Goal: Transaction & Acquisition: Purchase product/service

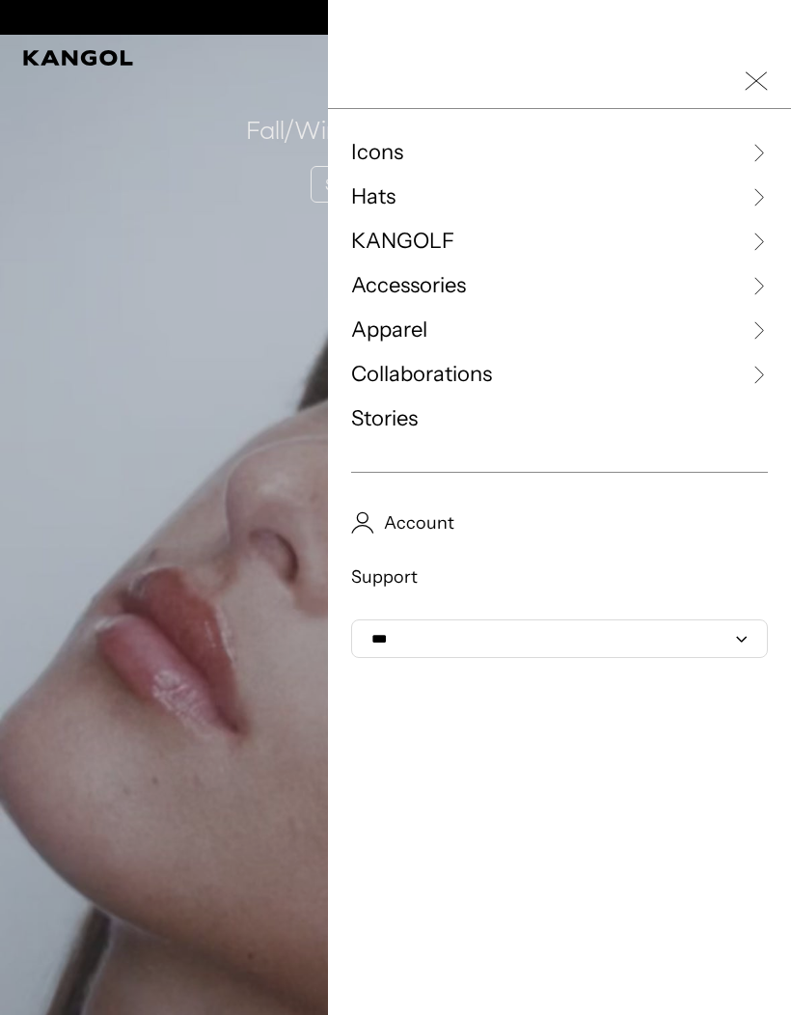
scroll to position [0, 397]
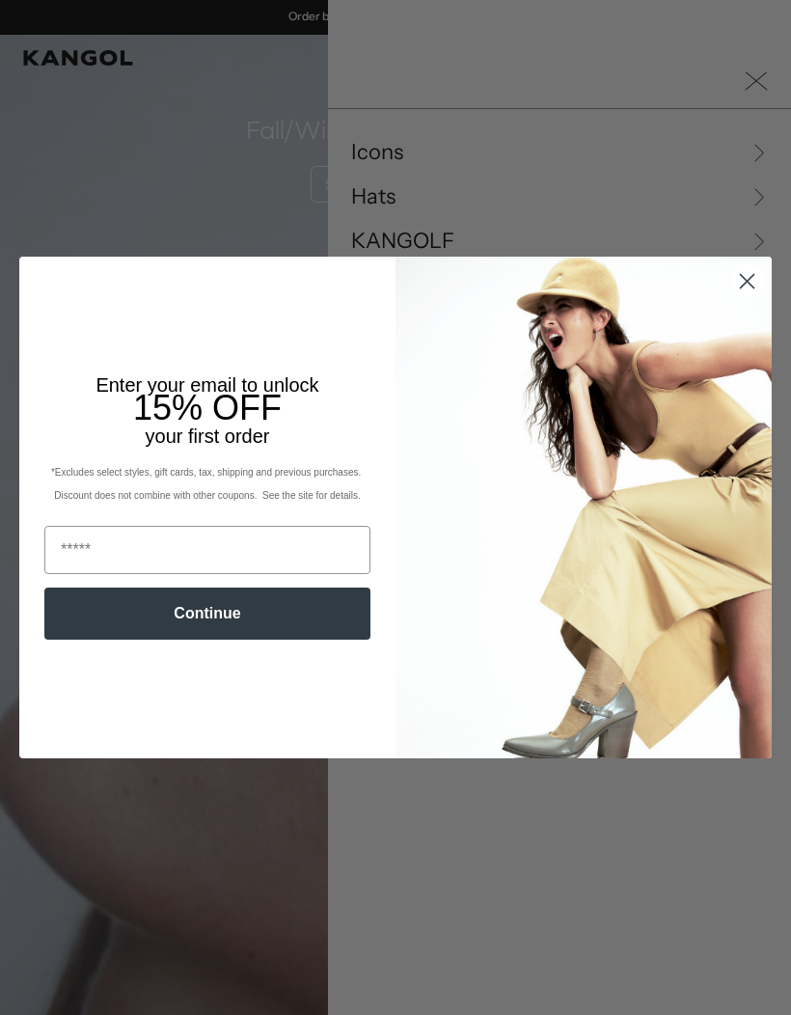
click at [756, 282] on circle "Close dialog" at bounding box center [747, 281] width 32 height 32
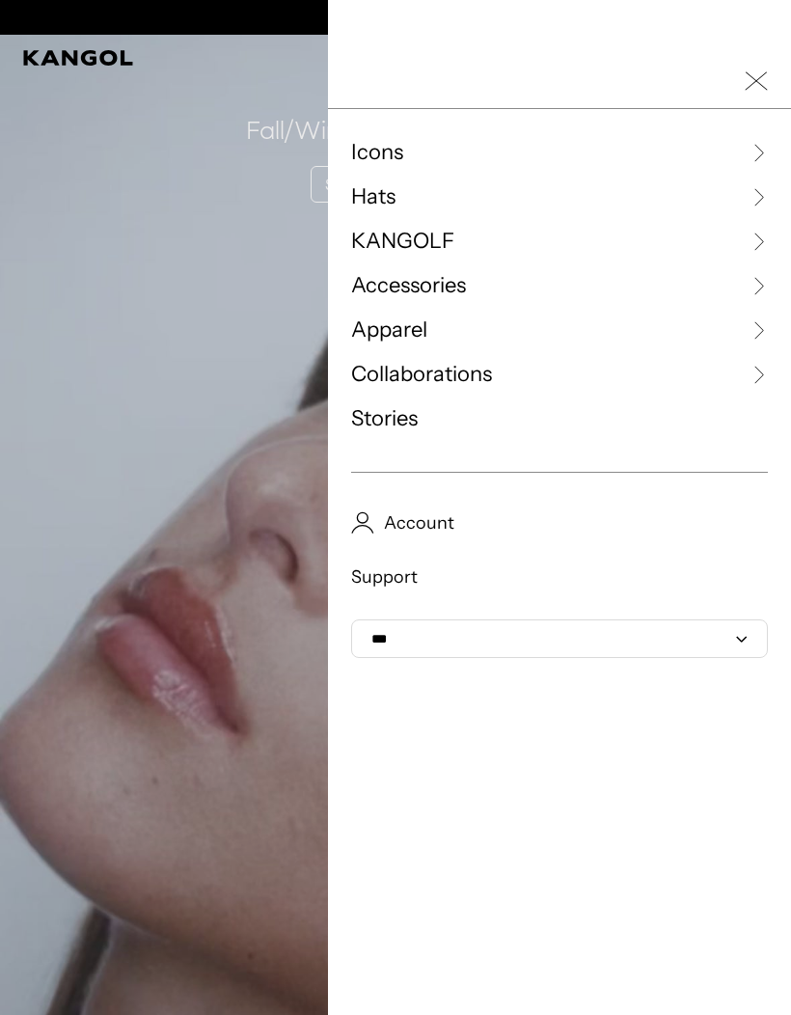
scroll to position [0, 0]
click at [488, 334] on link "Apparel" at bounding box center [559, 329] width 417 height 29
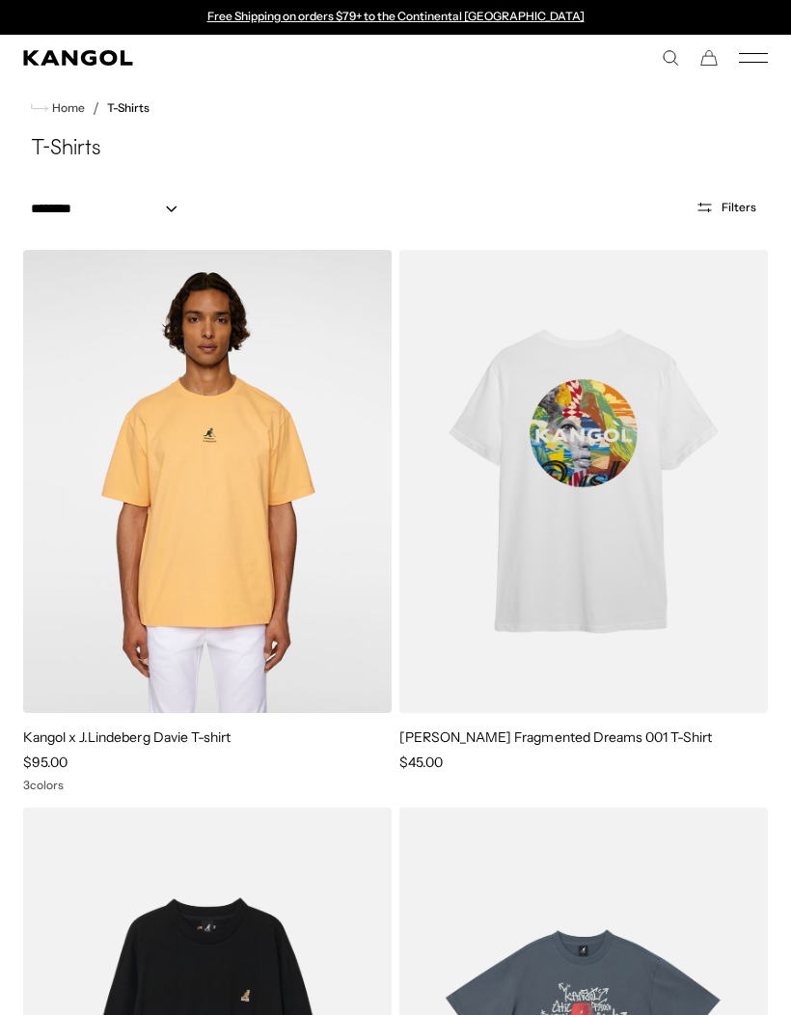
click at [735, 201] on span "Filters" at bounding box center [738, 208] width 35 height 14
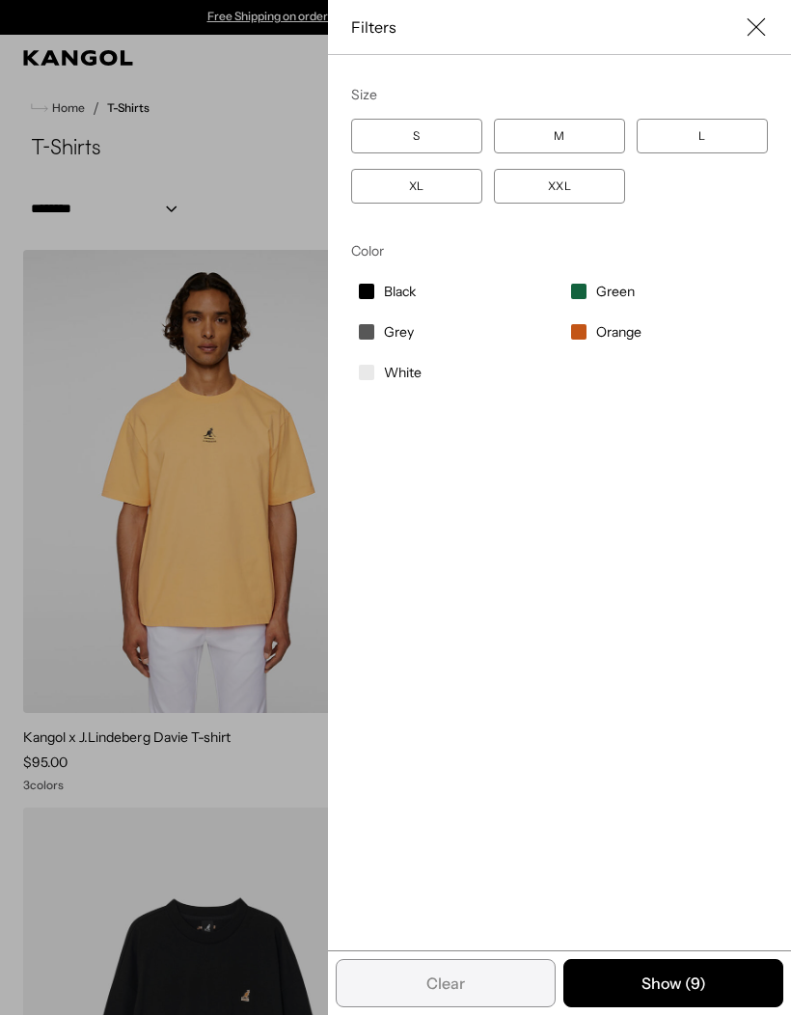
click at [170, 189] on div "Close filters list" at bounding box center [395, 507] width 791 height 1015
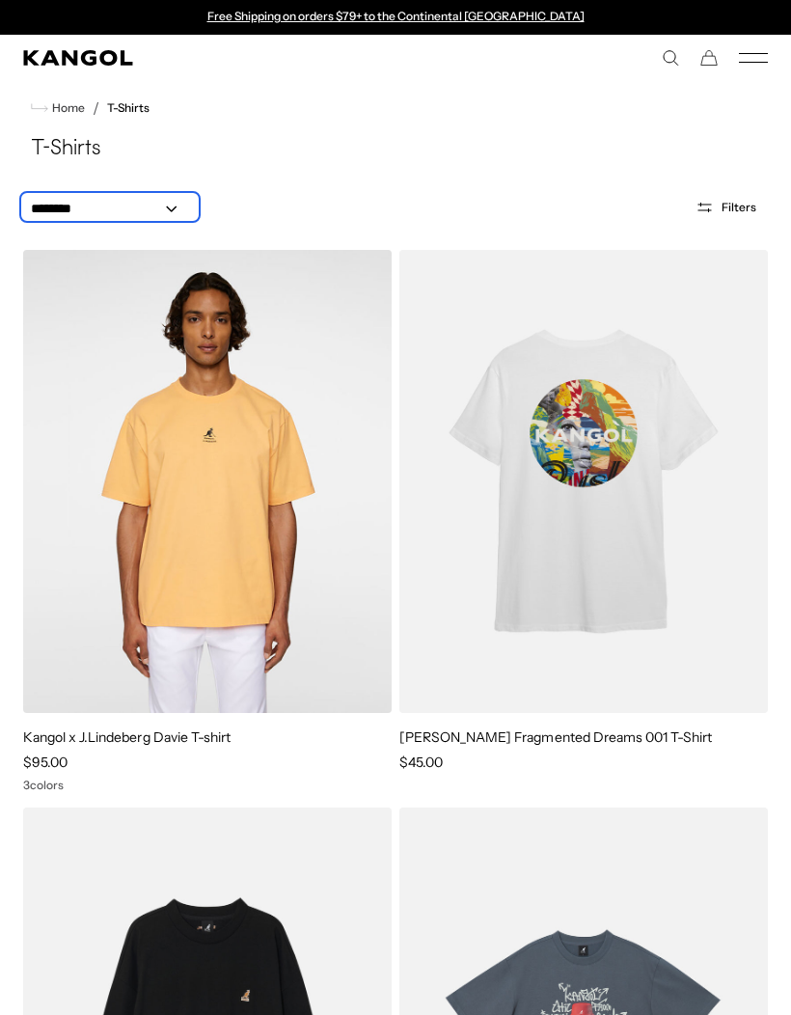
click at [135, 210] on select "**********" at bounding box center [110, 209] width 174 height 20
select select "*****"
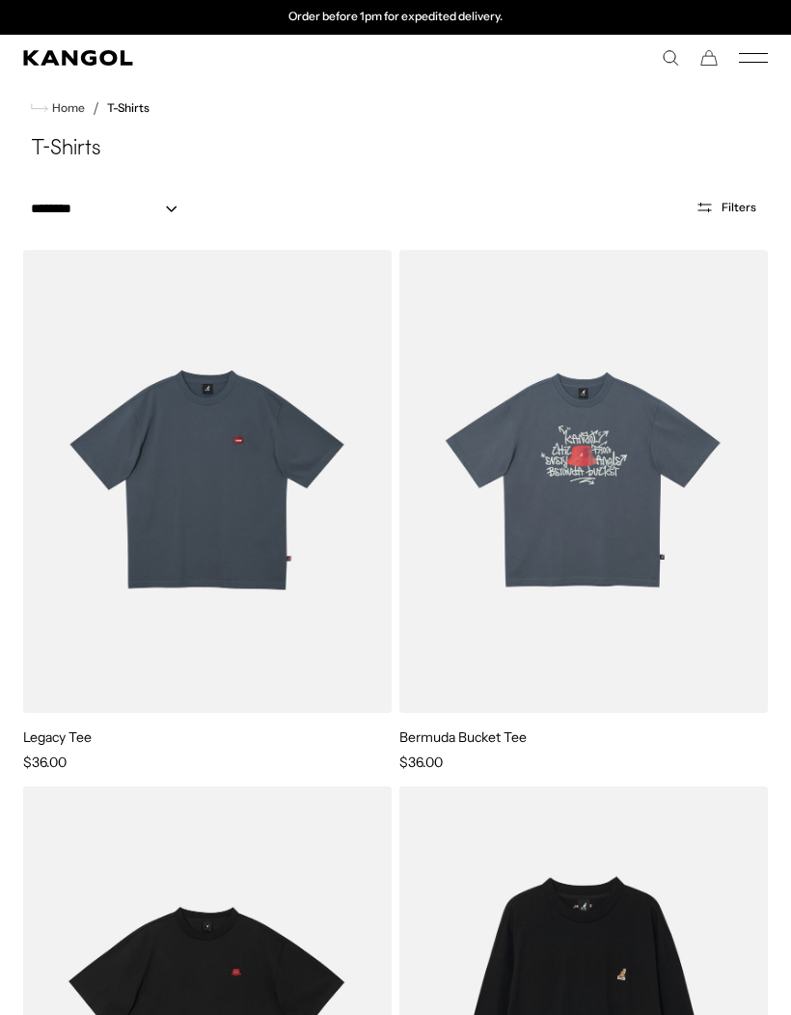
click at [0, 0] on img at bounding box center [0, 0] width 0 height 0
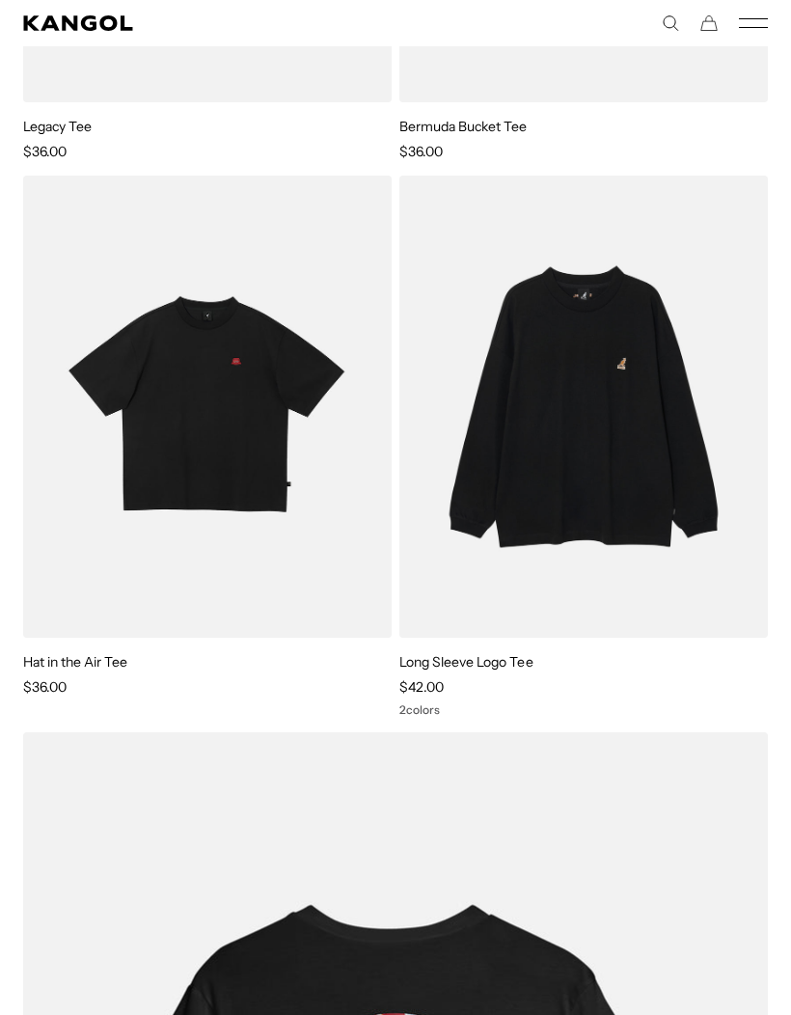
click at [0, 0] on img at bounding box center [0, 0] width 0 height 0
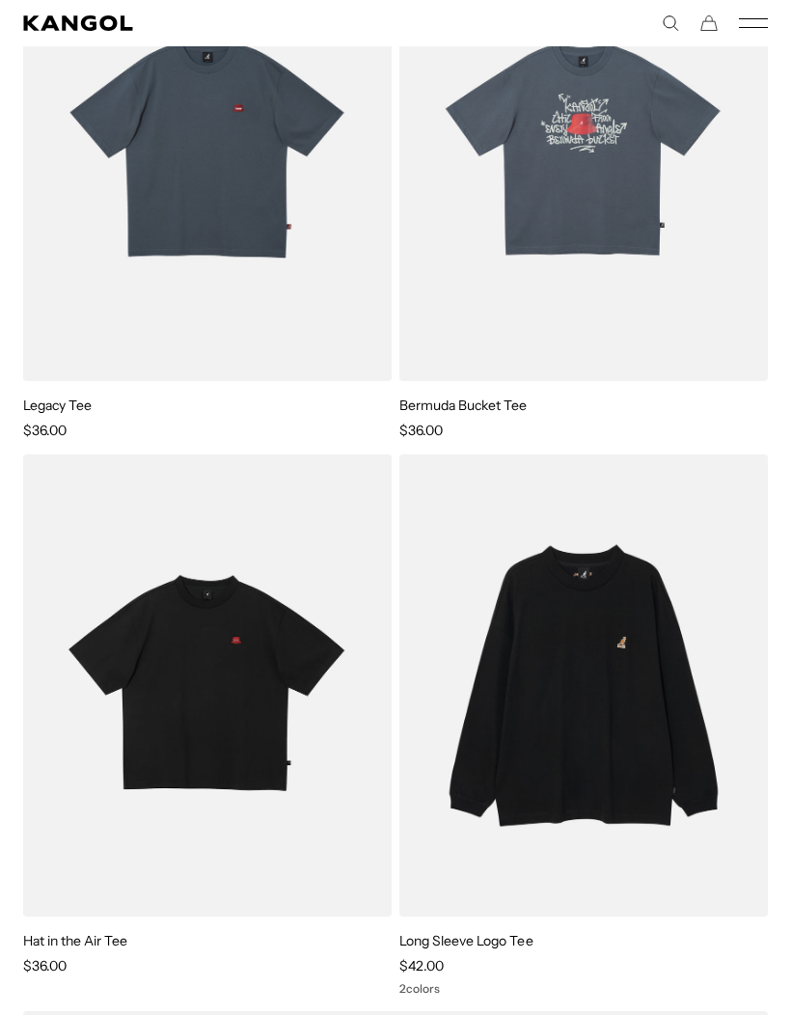
click at [0, 0] on img at bounding box center [0, 0] width 0 height 0
